Goal: Find specific page/section: Find specific page/section

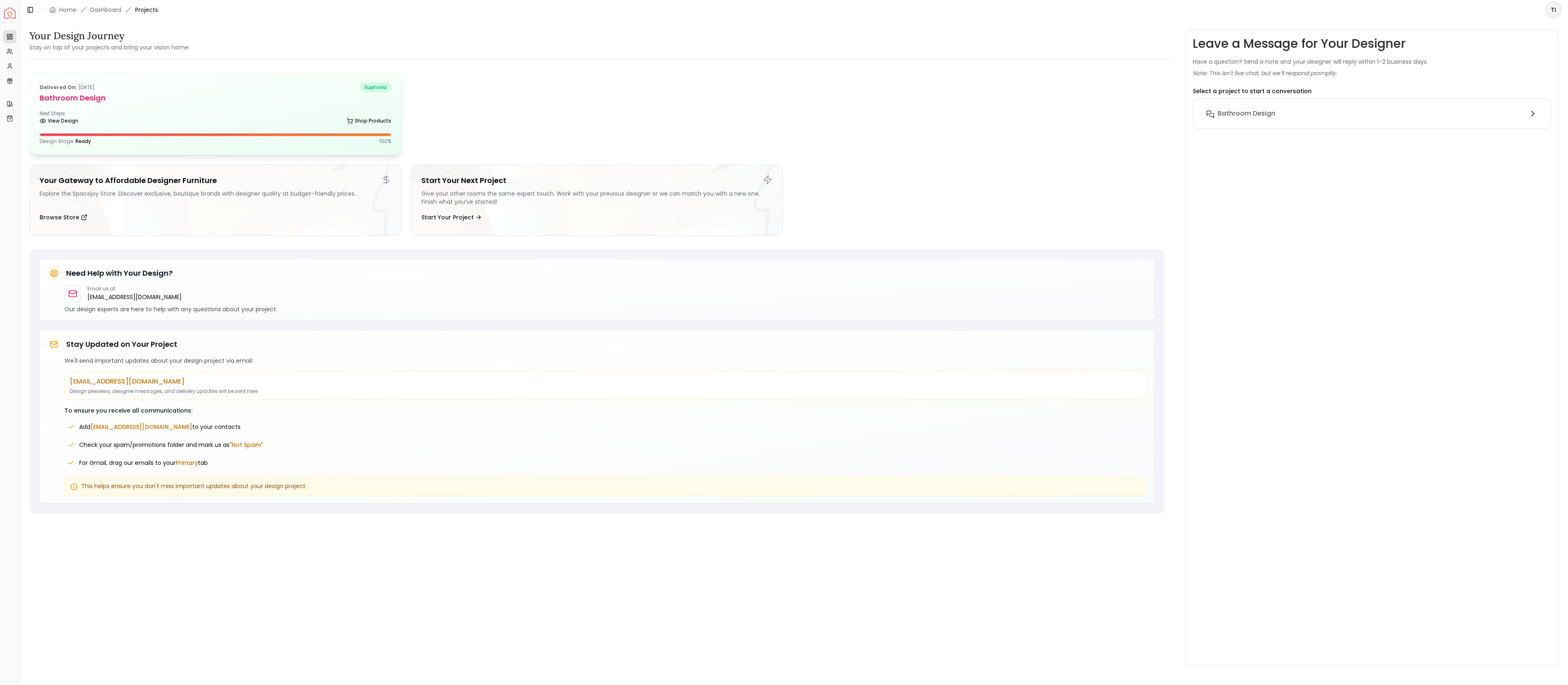
click at [285, 93] on h5 "Bathroom Design" at bounding box center [215, 98] width 351 height 11
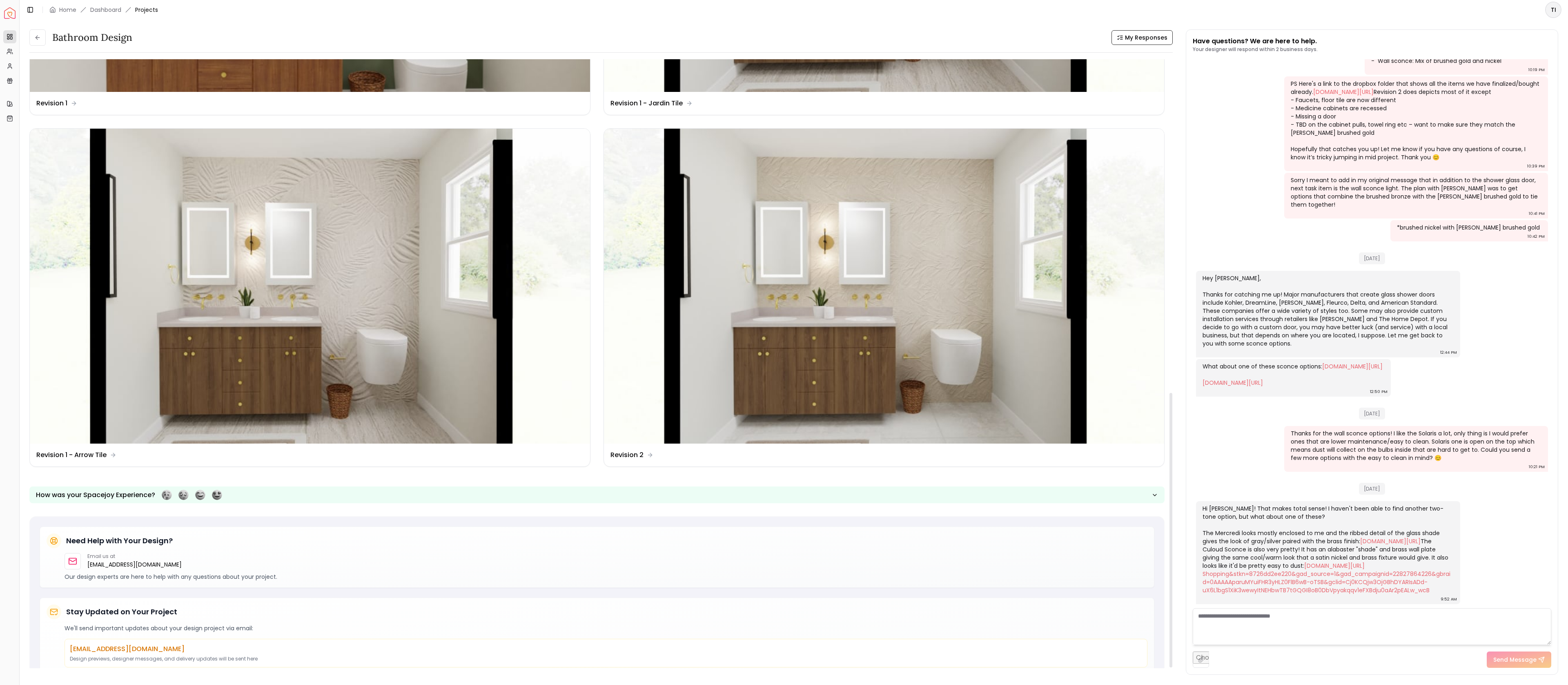
scroll to position [754, 0]
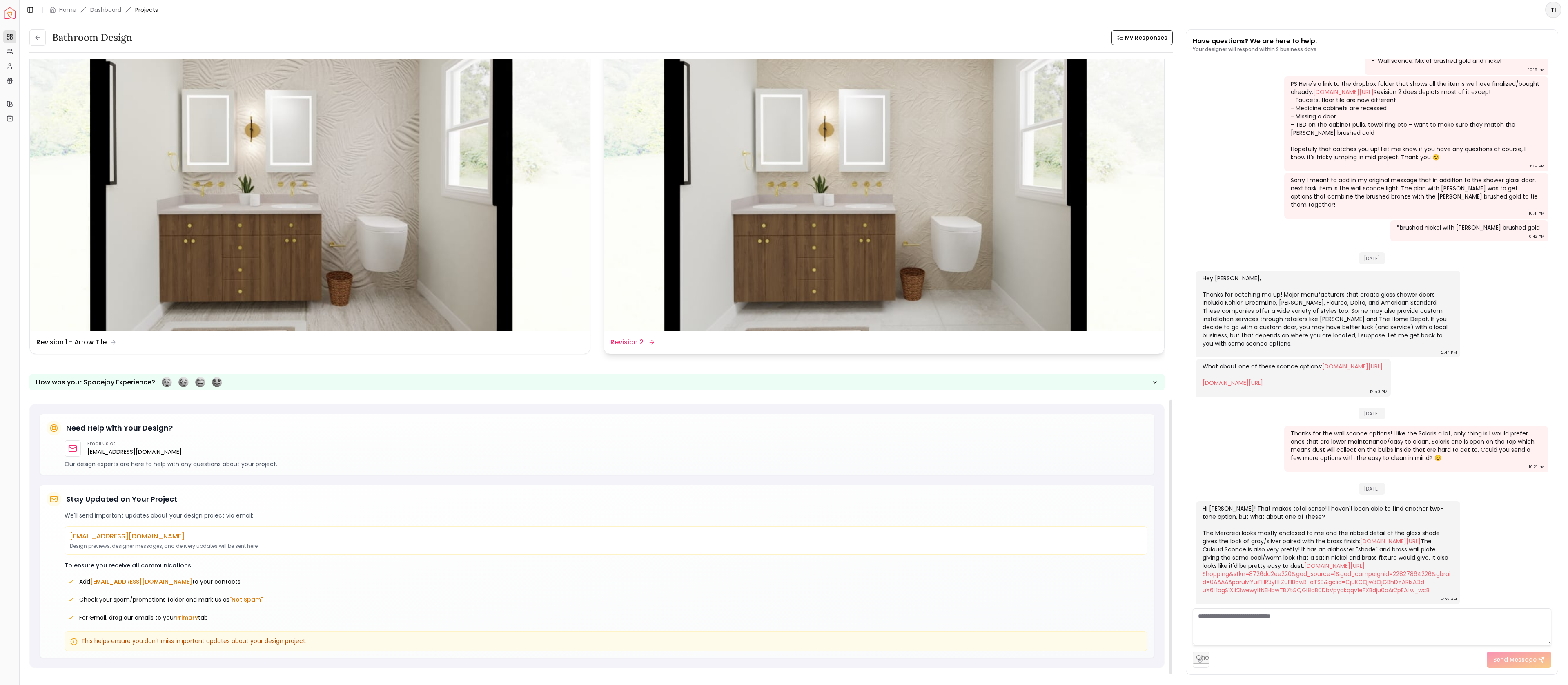
click at [939, 238] on img at bounding box center [884, 174] width 560 height 315
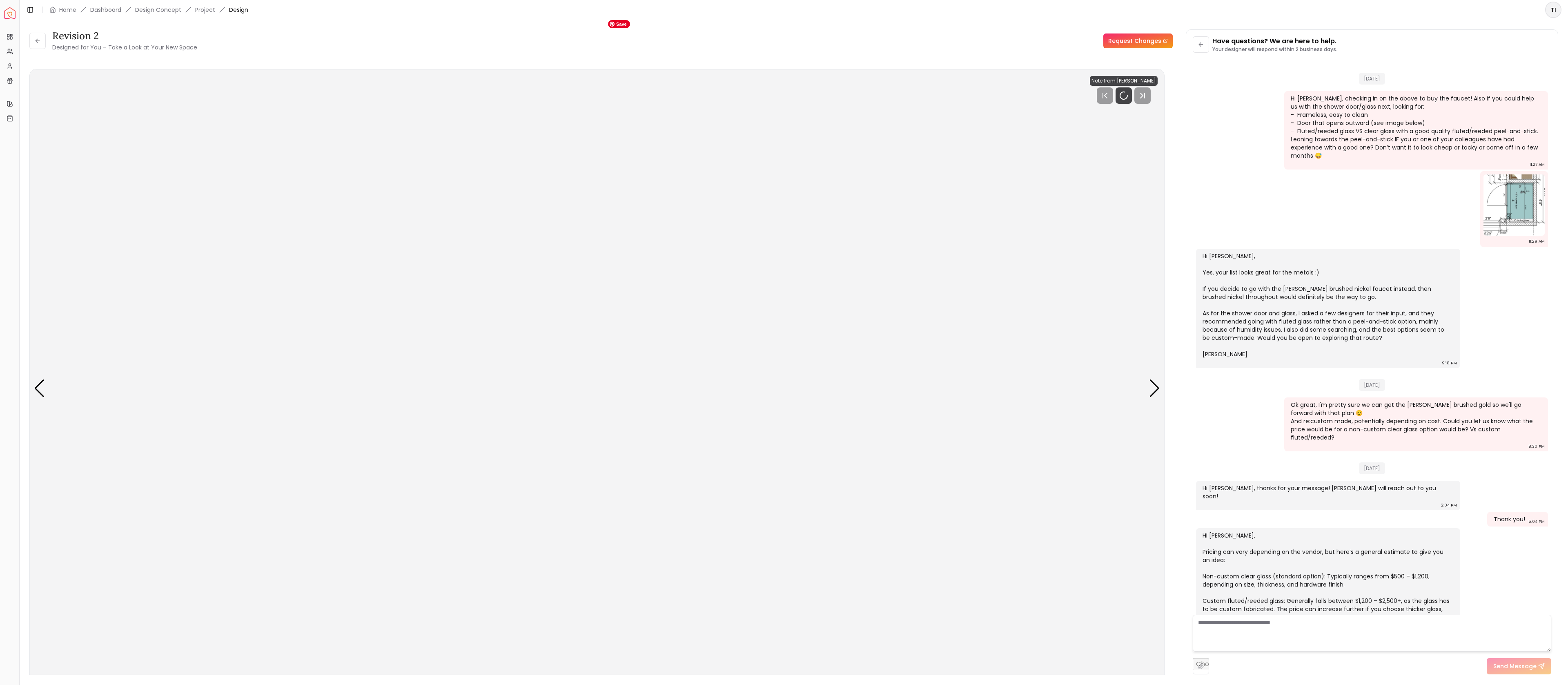
scroll to position [1209, 0]
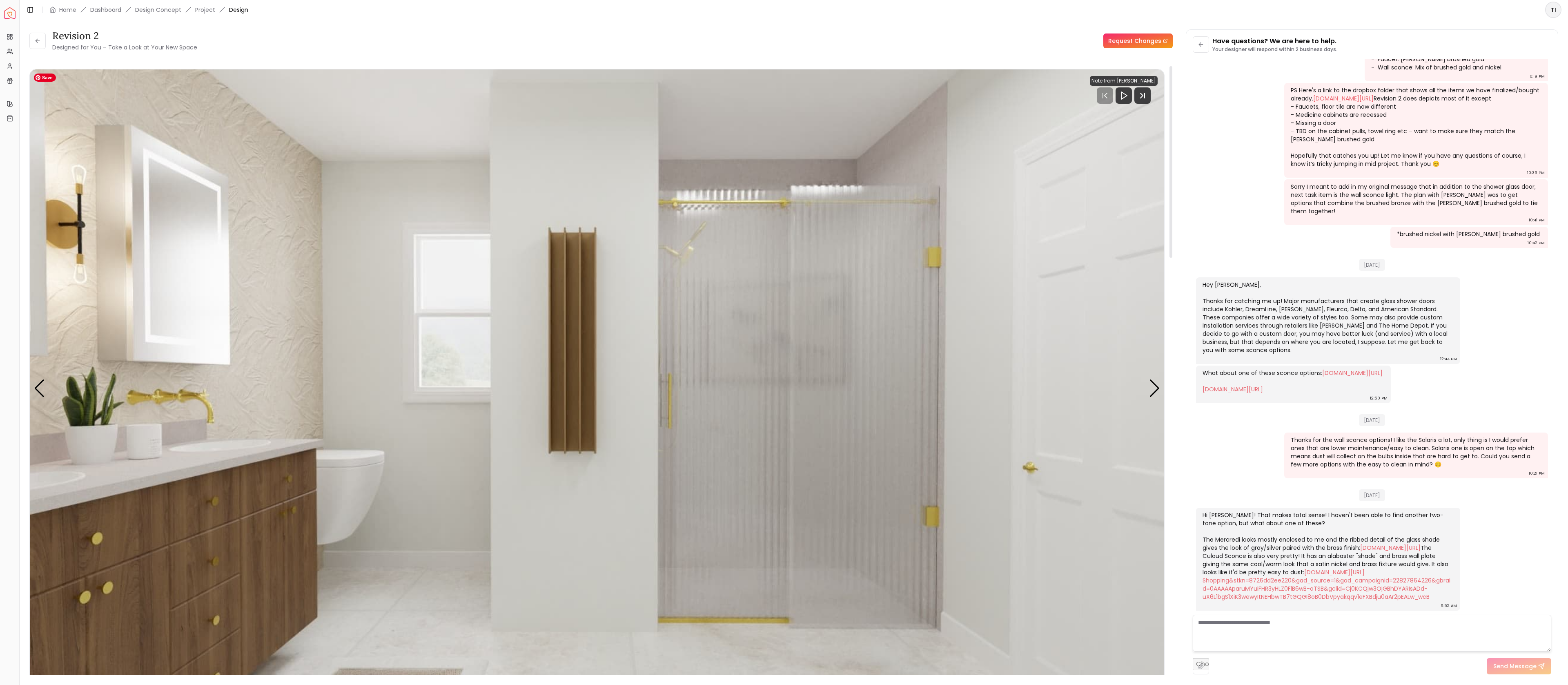
click at [802, 370] on img "2 / 3" at bounding box center [596, 389] width 1134 height 638
click at [1183, 578] on div "Revision 2 Designed for You – Take a Look at Your New Space Request Changes Rev…" at bounding box center [794, 348] width 1529 height 637
